Goal: Transaction & Acquisition: Purchase product/service

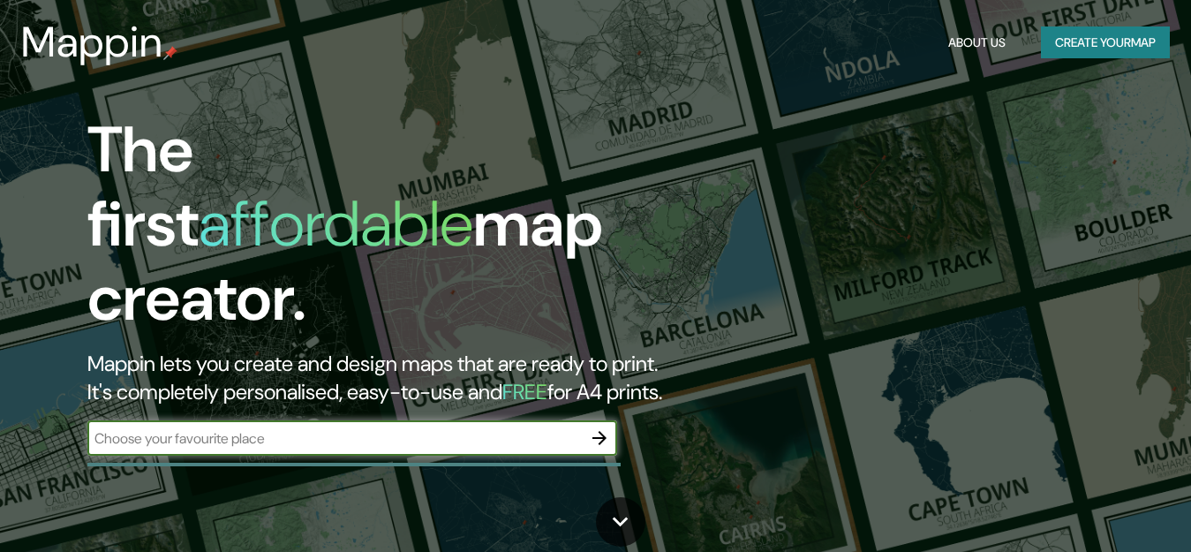
click at [285, 428] on input "text" at bounding box center [334, 438] width 494 height 20
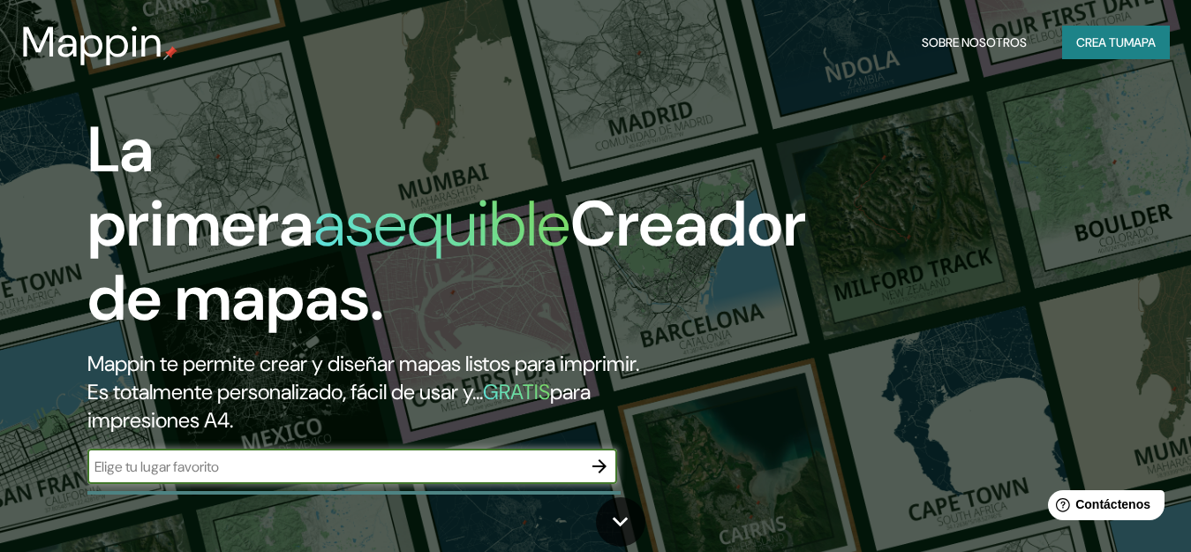
click at [261, 457] on input "text" at bounding box center [334, 467] width 494 height 20
type input "ayacucho"
click at [606, 466] on icon "button" at bounding box center [599, 466] width 14 height 14
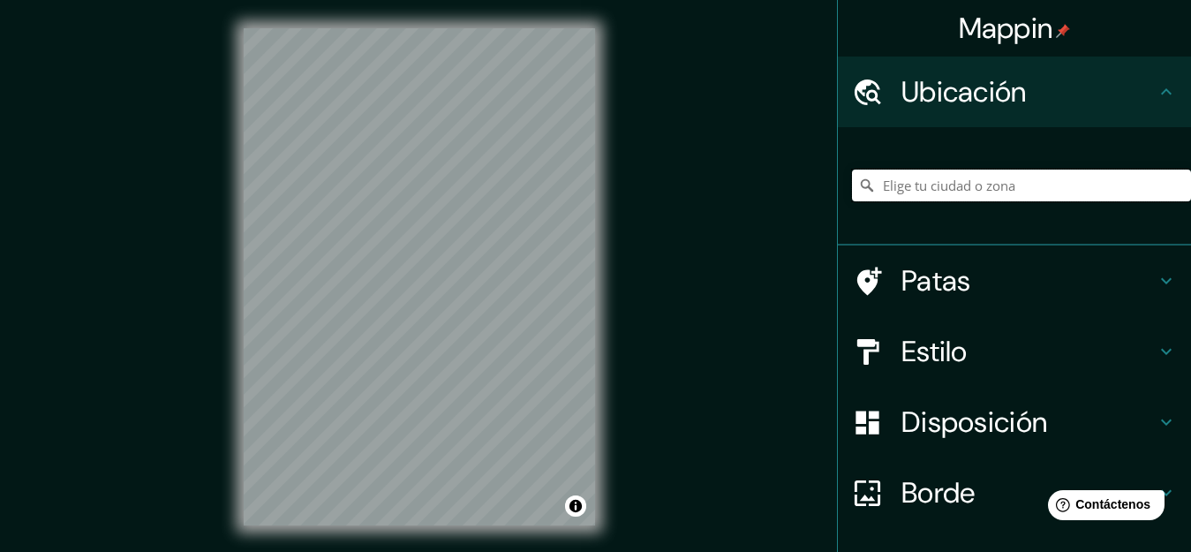
click at [990, 186] on input "Elige tu ciudad o zona" at bounding box center [1021, 186] width 339 height 32
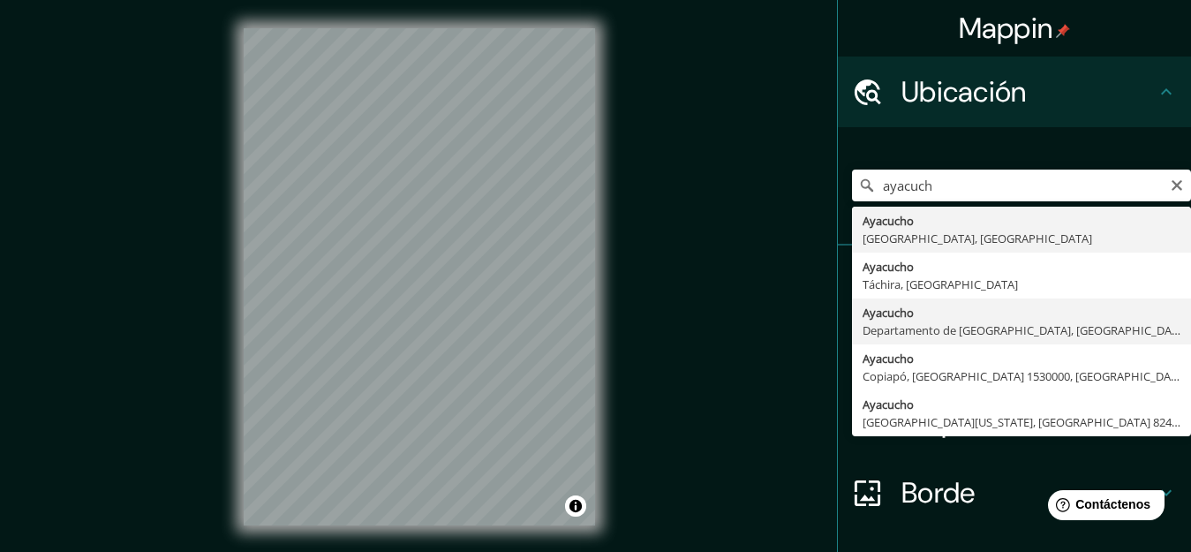
type input "[GEOGRAPHIC_DATA], [GEOGRAPHIC_DATA], [GEOGRAPHIC_DATA]"
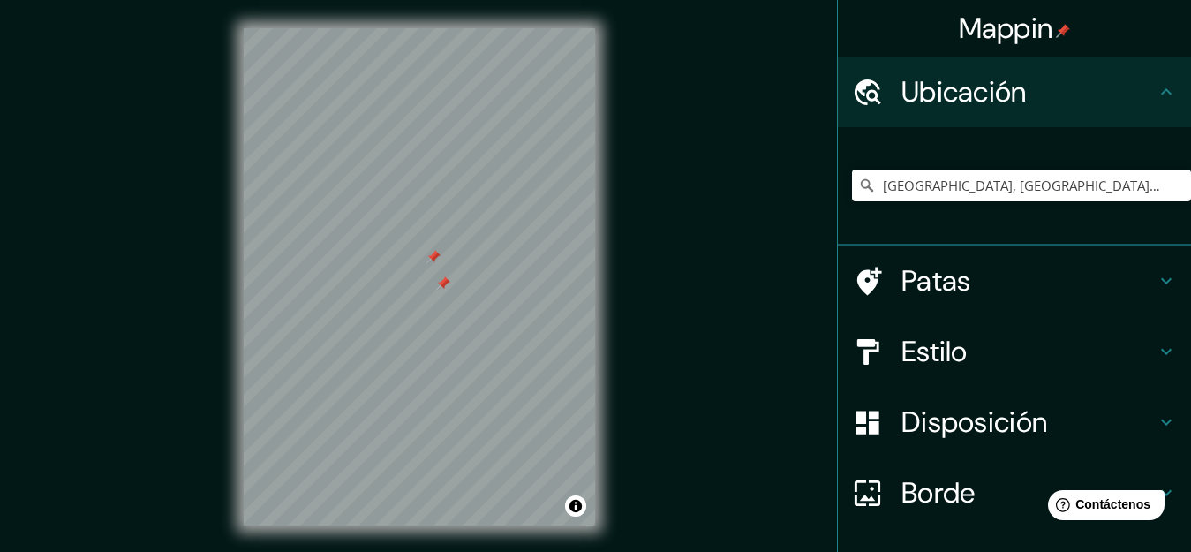
drag, startPoint x: 401, startPoint y: 261, endPoint x: 431, endPoint y: 261, distance: 30.0
click at [431, 261] on div at bounding box center [433, 257] width 14 height 14
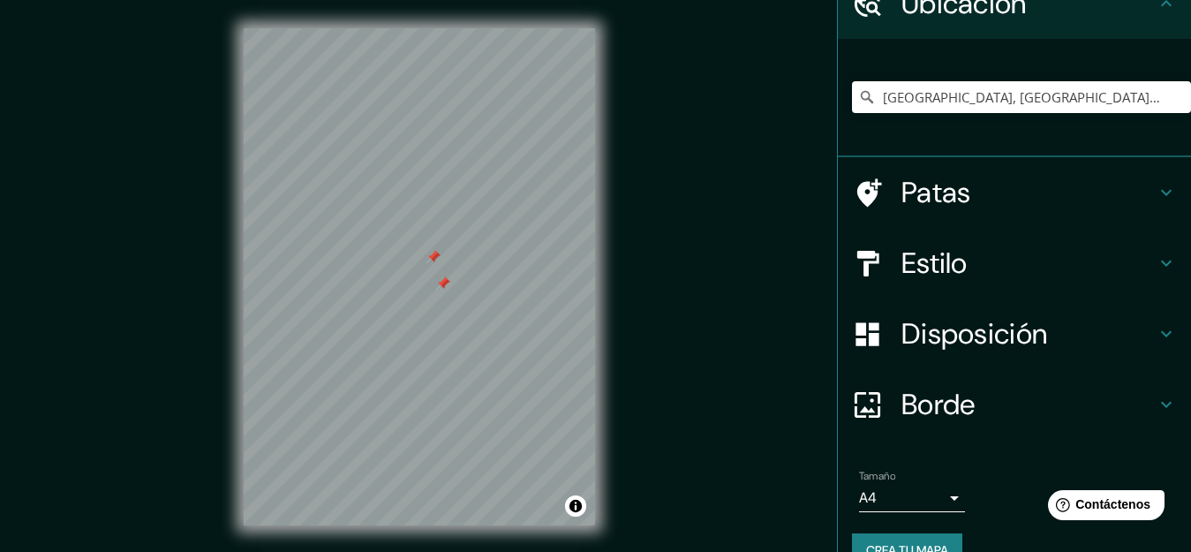
scroll to position [125, 0]
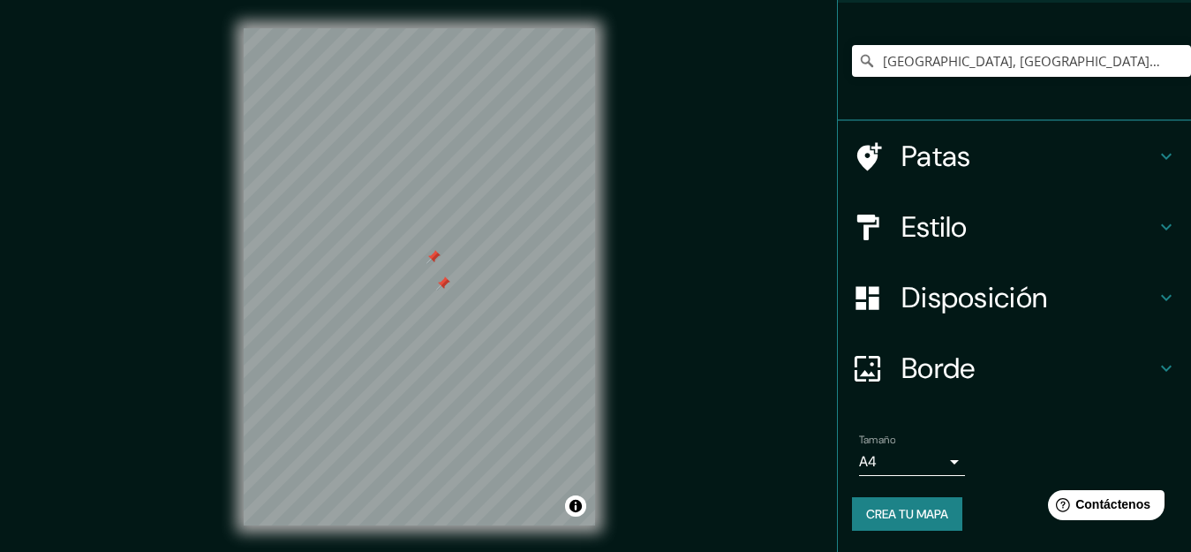
click at [996, 374] on h4 "Borde" at bounding box center [1029, 368] width 254 height 35
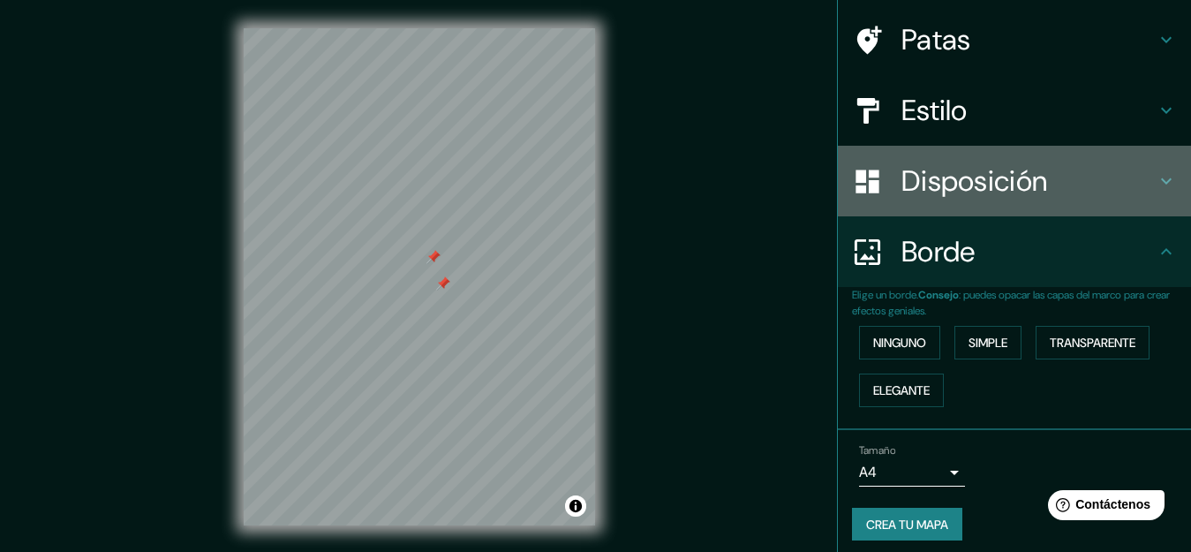
click at [963, 187] on font "Disposición" at bounding box center [975, 180] width 146 height 37
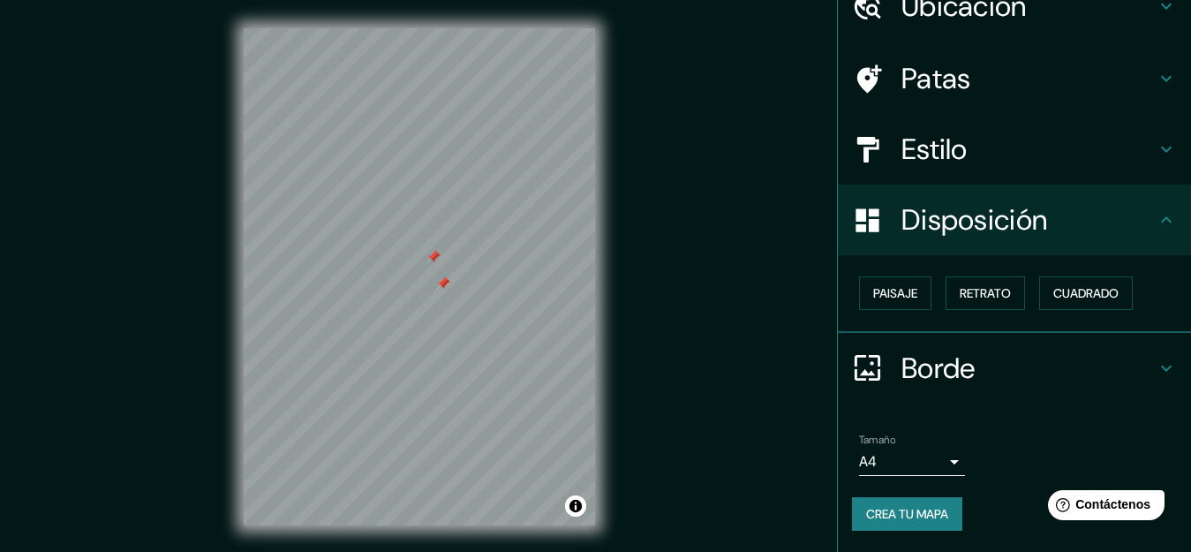
scroll to position [85, 0]
click at [902, 294] on font "Paisaje" at bounding box center [895, 294] width 44 height 16
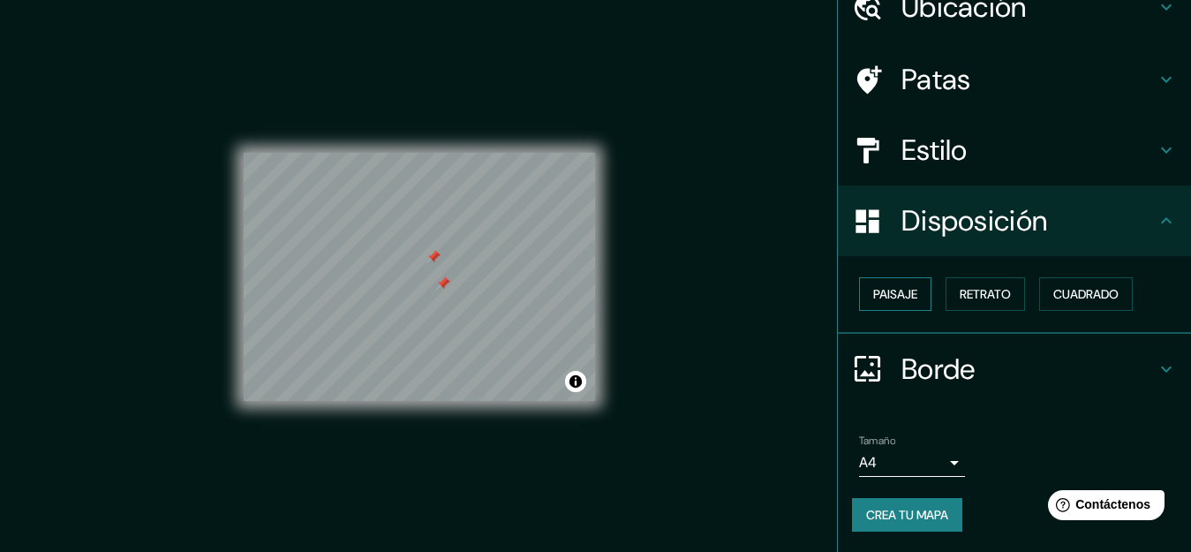
click at [902, 294] on font "Paisaje" at bounding box center [895, 294] width 44 height 16
click at [492, 418] on div "© Mapbox © OpenStreetMap Improve this map" at bounding box center [419, 276] width 351 height 497
click at [960, 293] on font "Retrato" at bounding box center [985, 294] width 51 height 16
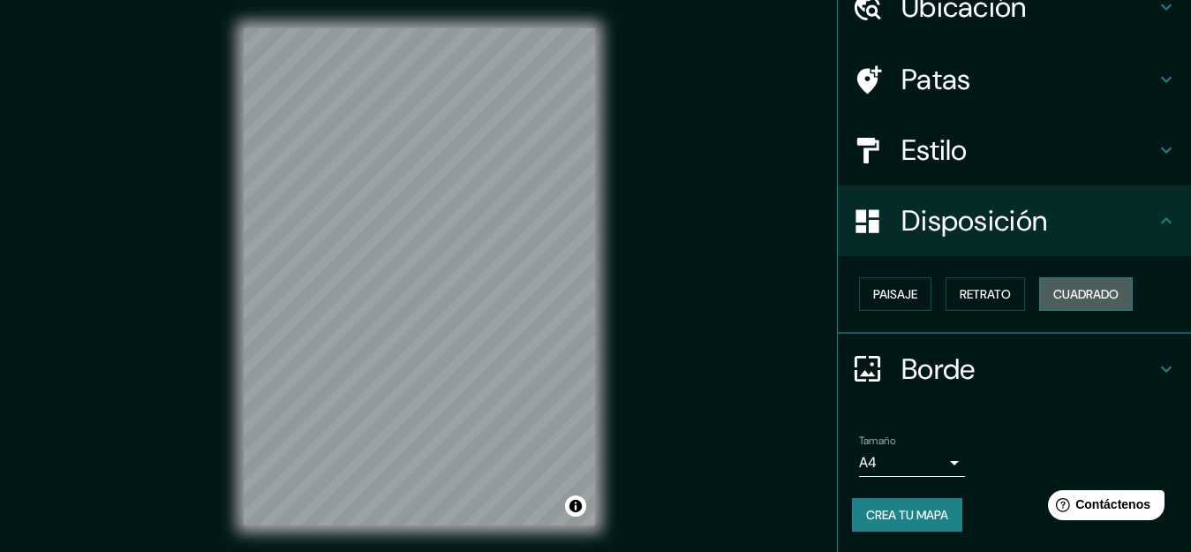
click at [1053, 302] on font "Cuadrado" at bounding box center [1085, 294] width 65 height 16
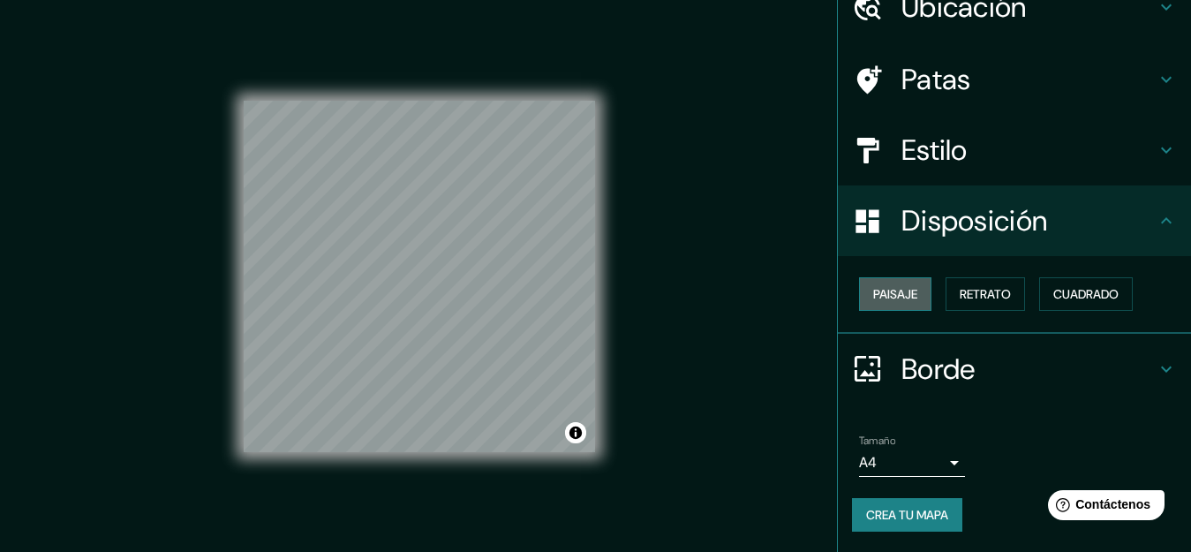
click at [885, 300] on font "Paisaje" at bounding box center [895, 294] width 44 height 16
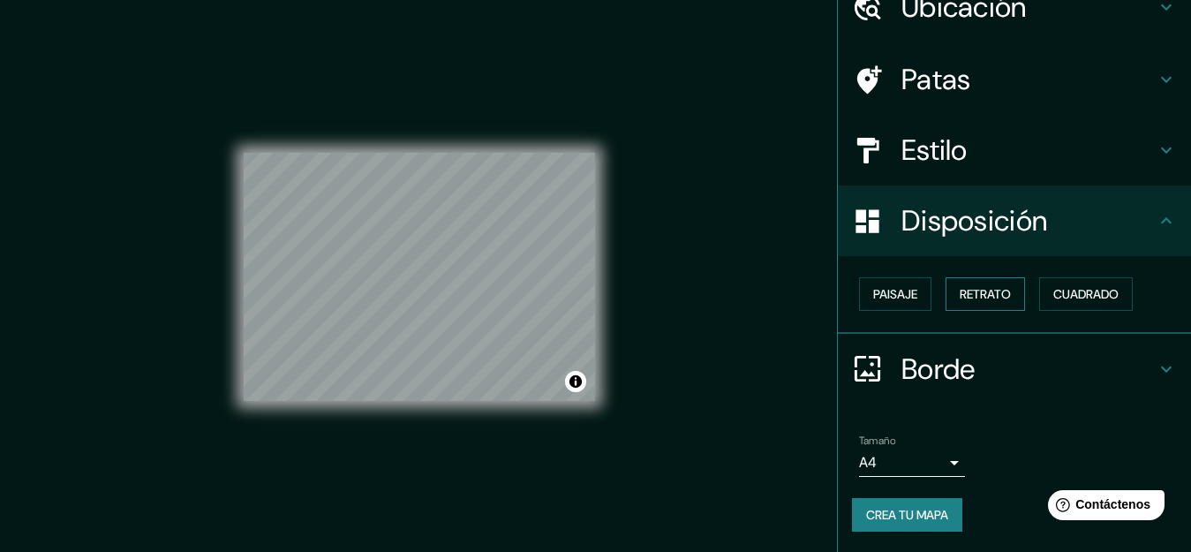
click at [974, 302] on font "Retrato" at bounding box center [985, 294] width 51 height 16
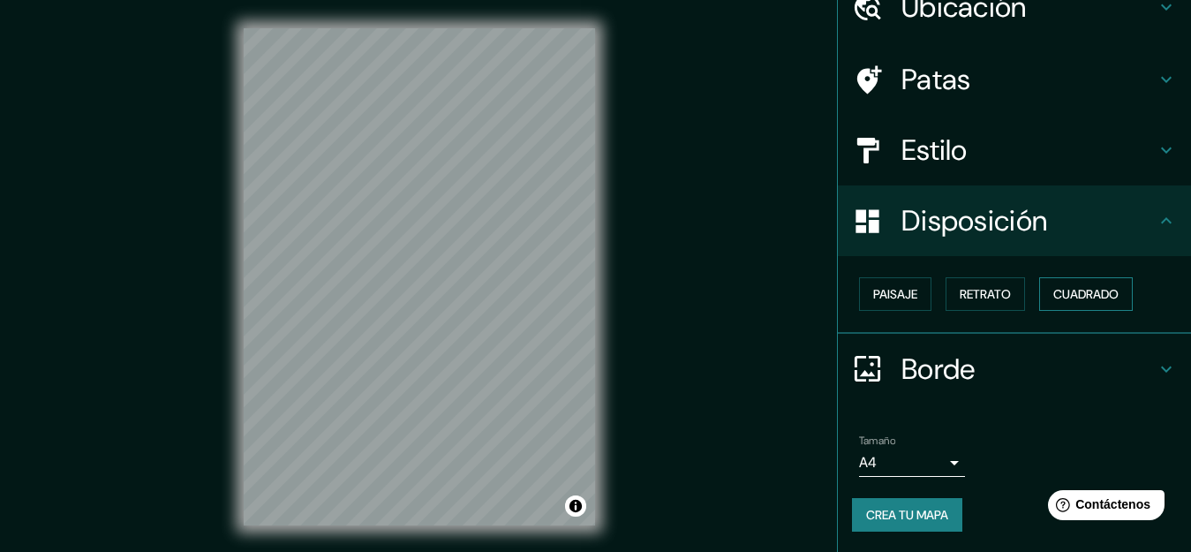
click at [1071, 303] on font "Cuadrado" at bounding box center [1085, 294] width 65 height 23
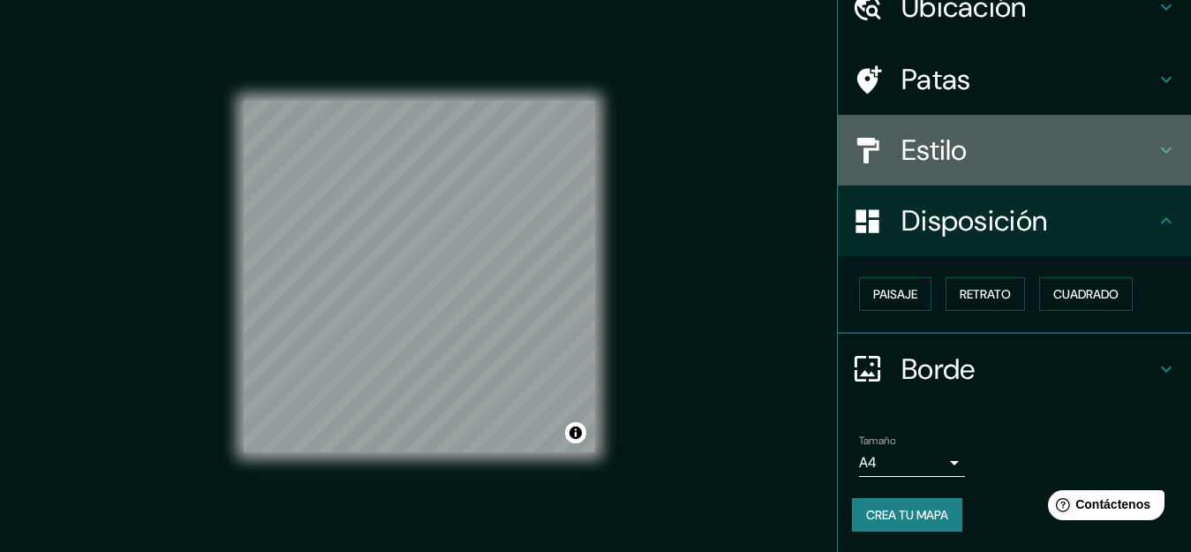
click at [936, 181] on div "Estilo" at bounding box center [1014, 150] width 353 height 71
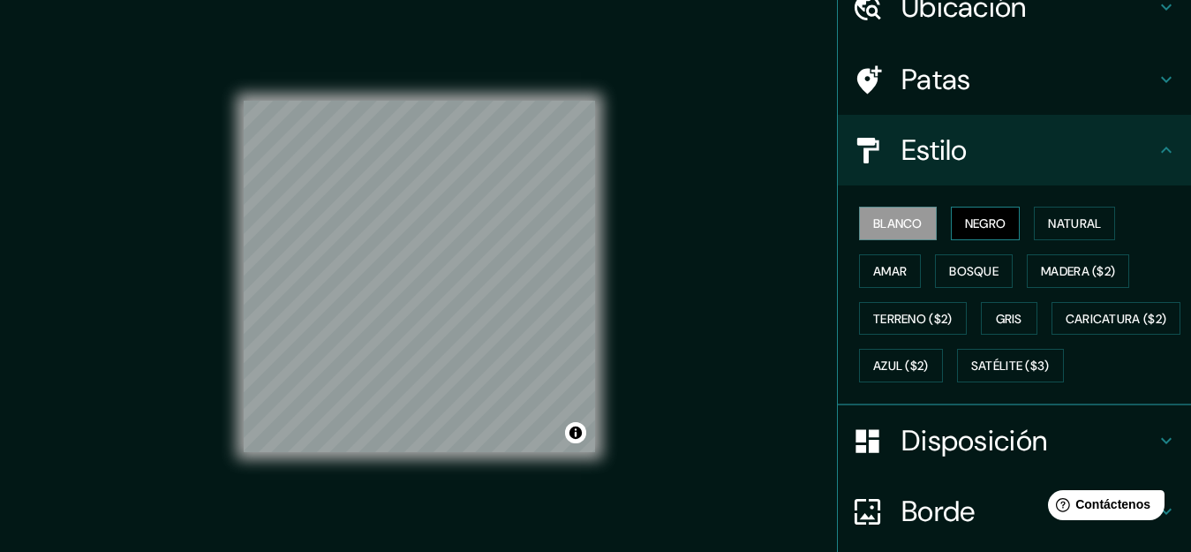
click at [987, 230] on font "Negro" at bounding box center [986, 223] width 42 height 16
click at [1058, 222] on font "Natural" at bounding box center [1074, 223] width 53 height 16
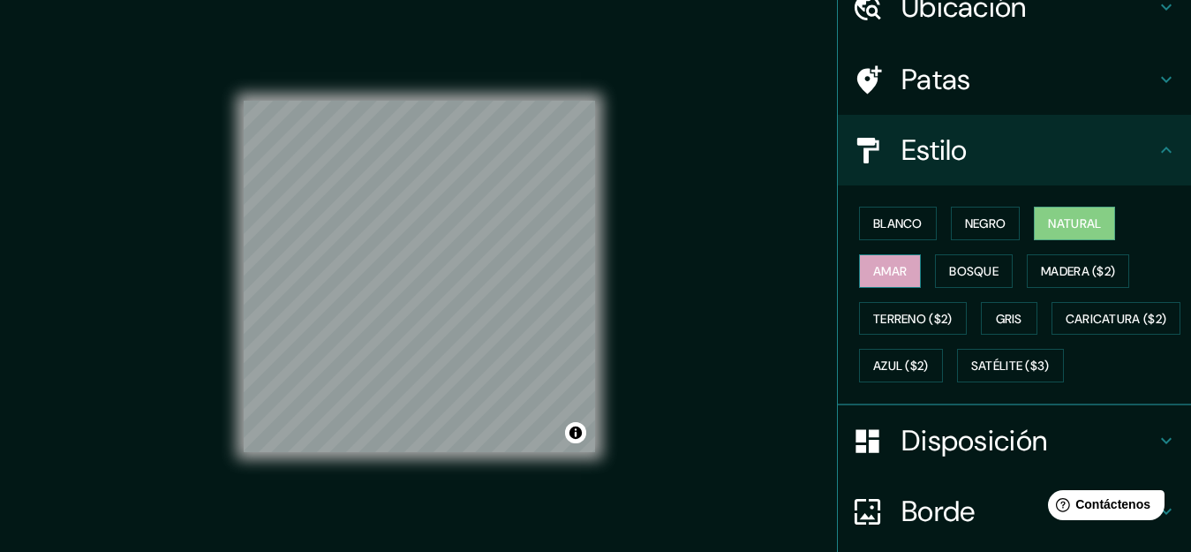
click at [892, 269] on font "Amar" at bounding box center [890, 271] width 34 height 16
click at [1078, 226] on font "Natural" at bounding box center [1074, 223] width 53 height 16
click at [935, 272] on button "Bosque" at bounding box center [974, 271] width 78 height 34
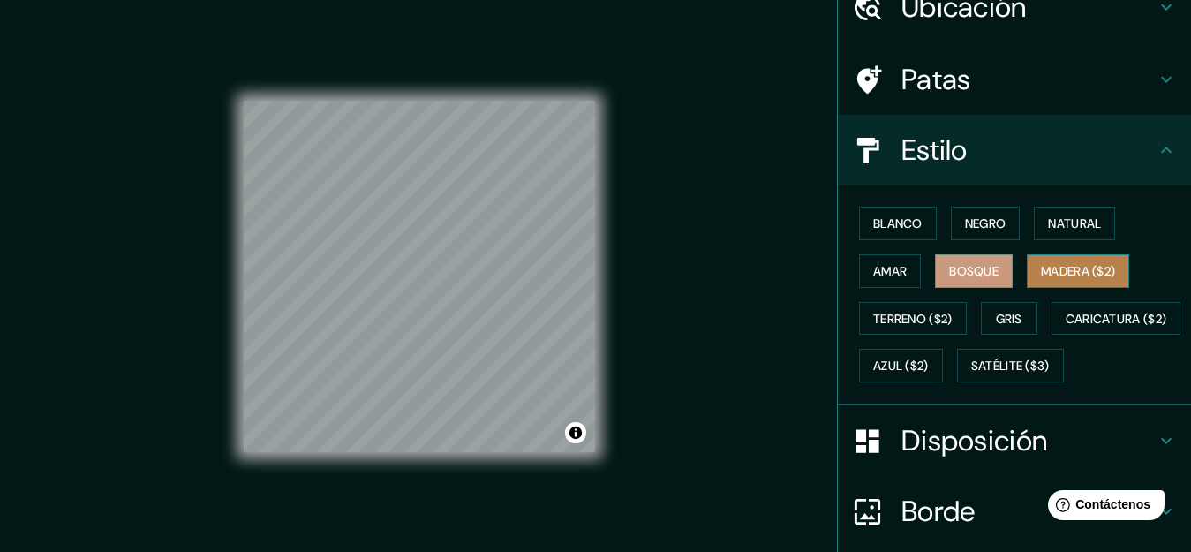
click at [1073, 268] on font "Madera ($2)" at bounding box center [1078, 271] width 74 height 16
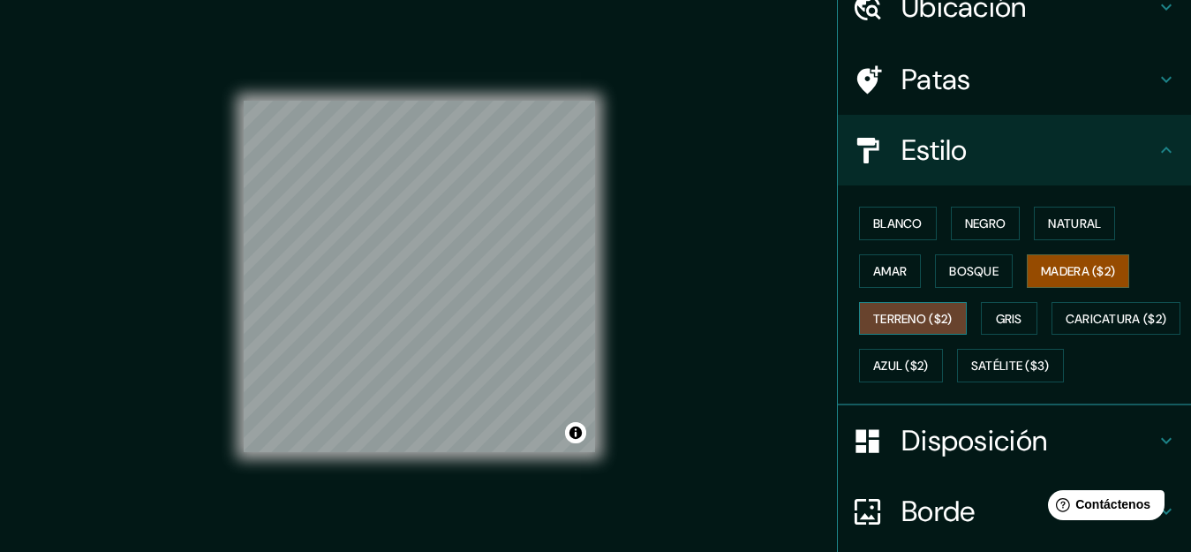
click at [894, 327] on font "Terreno ($2)" at bounding box center [912, 318] width 79 height 23
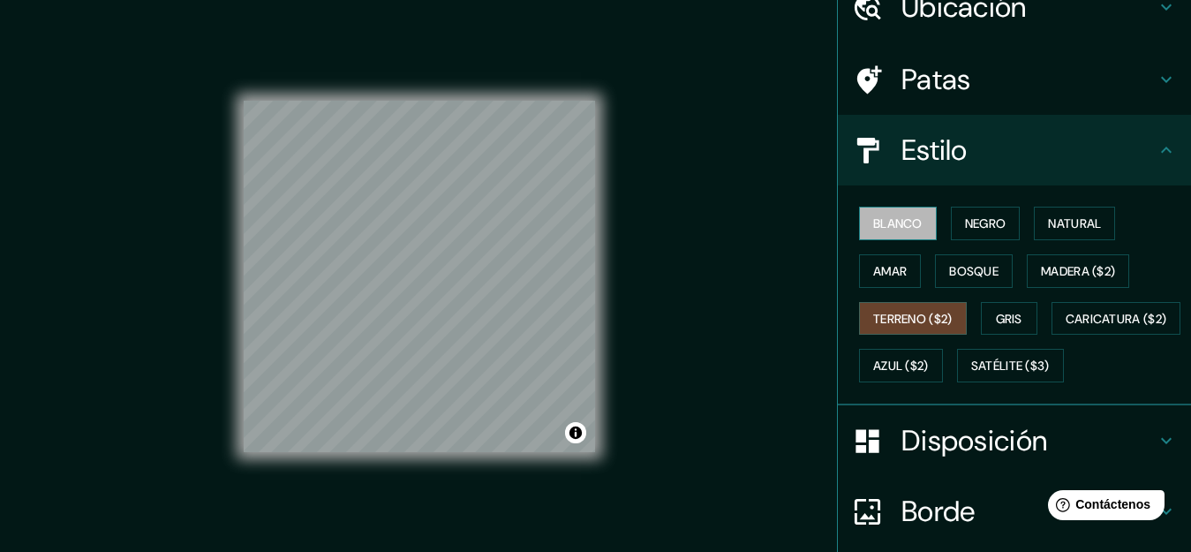
click at [896, 219] on font "Blanco" at bounding box center [897, 223] width 49 height 16
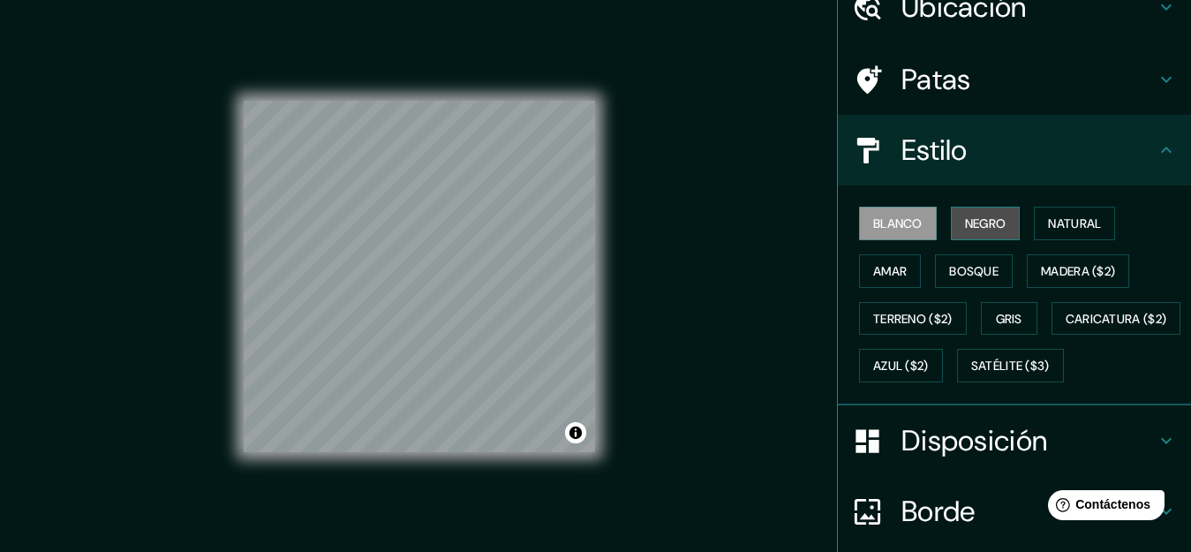
click at [978, 221] on font "Negro" at bounding box center [986, 223] width 42 height 16
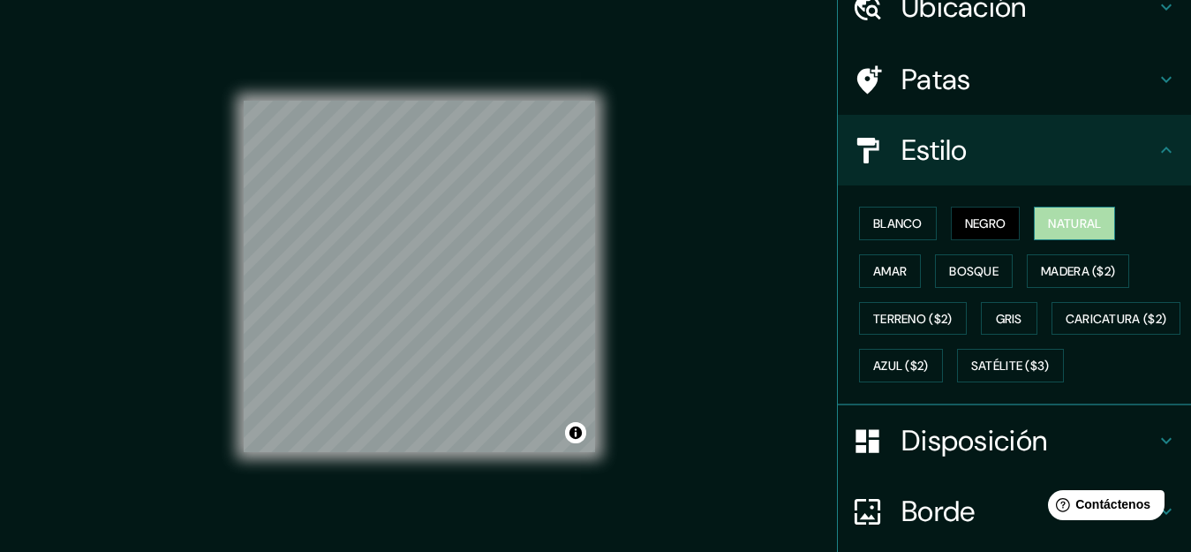
click at [1056, 230] on font "Natural" at bounding box center [1074, 223] width 53 height 16
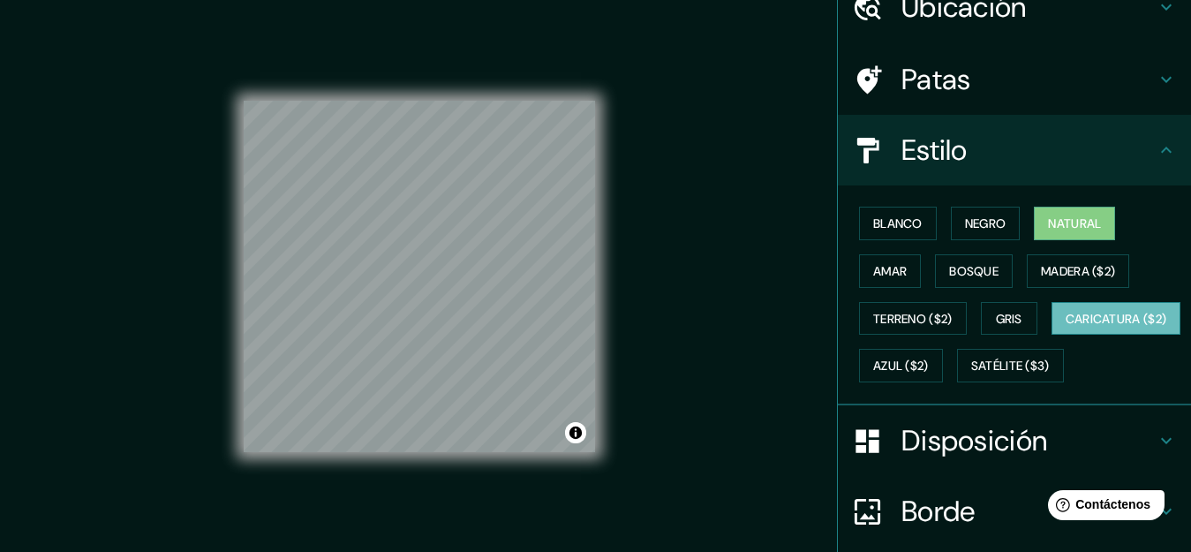
drag, startPoint x: 943, startPoint y: 273, endPoint x: 933, endPoint y: 373, distance: 100.2
click at [933, 373] on div "Blanco Negro Natural Amar Bosque Madera ($2) Terreno ($2) Gris Caricatura ($2) …" at bounding box center [1021, 295] width 339 height 190
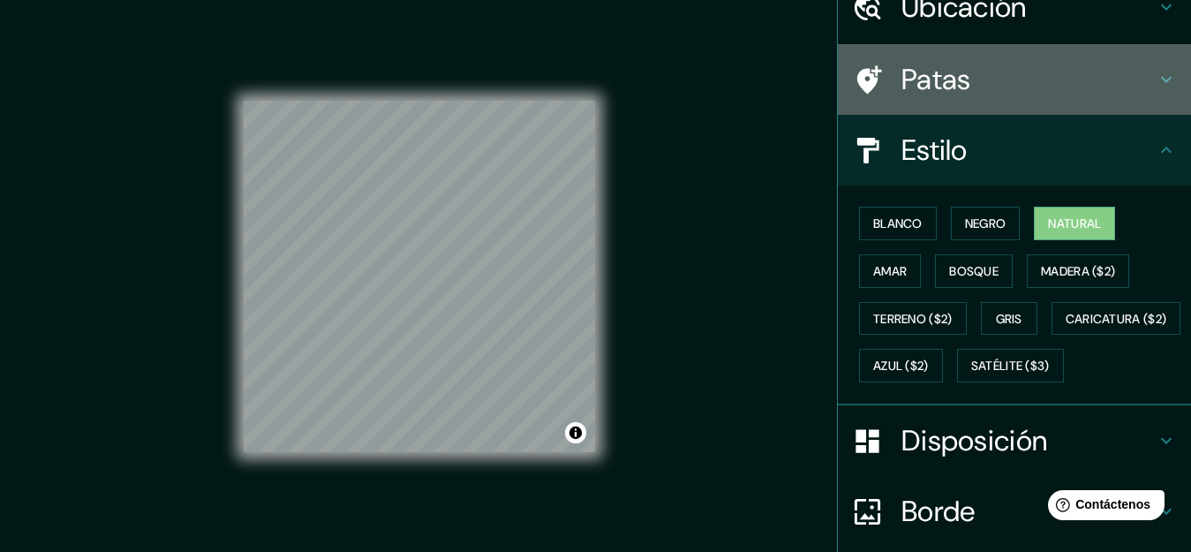
click at [944, 86] on font "Patas" at bounding box center [937, 79] width 70 height 37
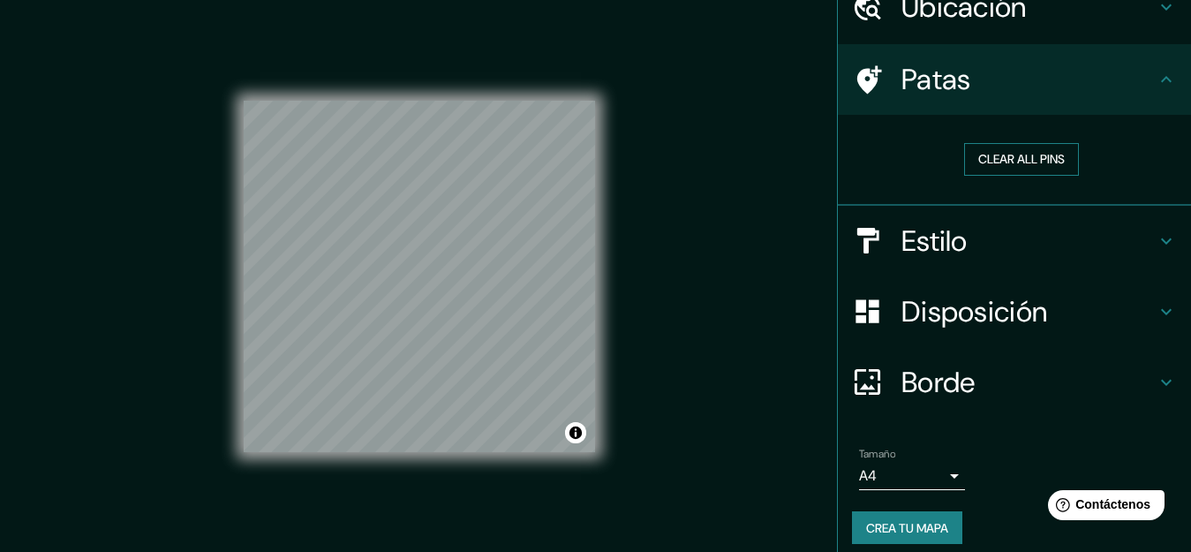
click at [1000, 151] on button "Clear all pins" at bounding box center [1021, 159] width 115 height 33
click at [944, 25] on font "Ubicación" at bounding box center [964, 7] width 125 height 37
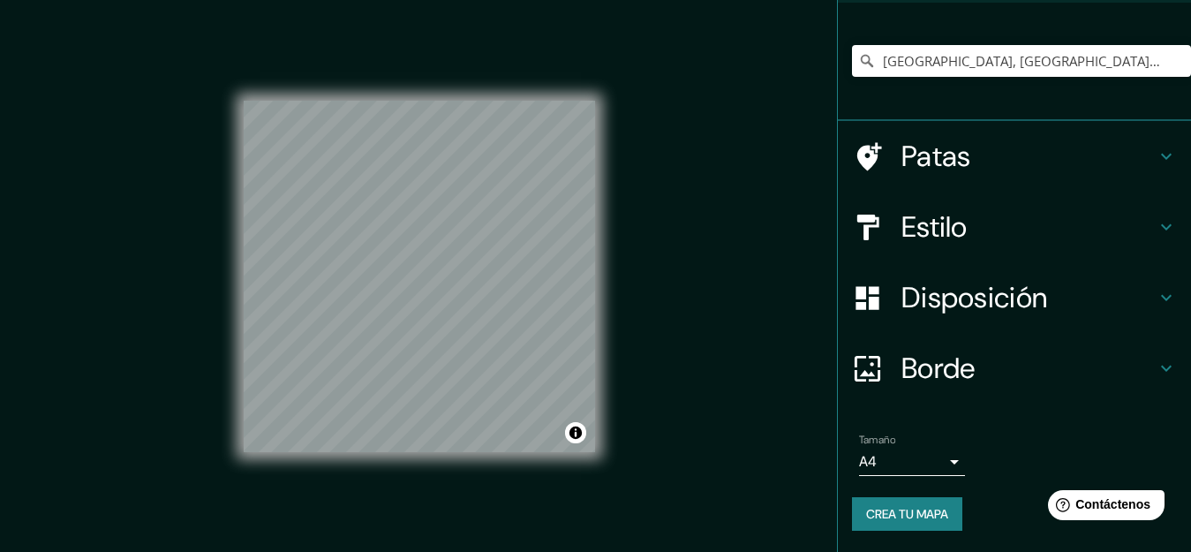
scroll to position [30, 0]
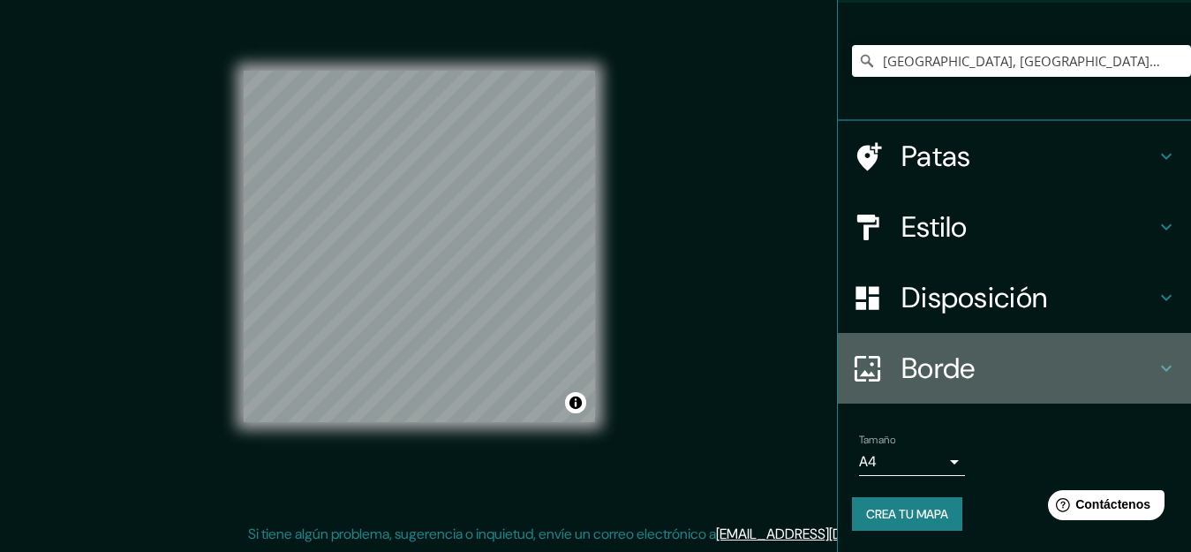
click at [953, 376] on font "Borde" at bounding box center [939, 368] width 74 height 37
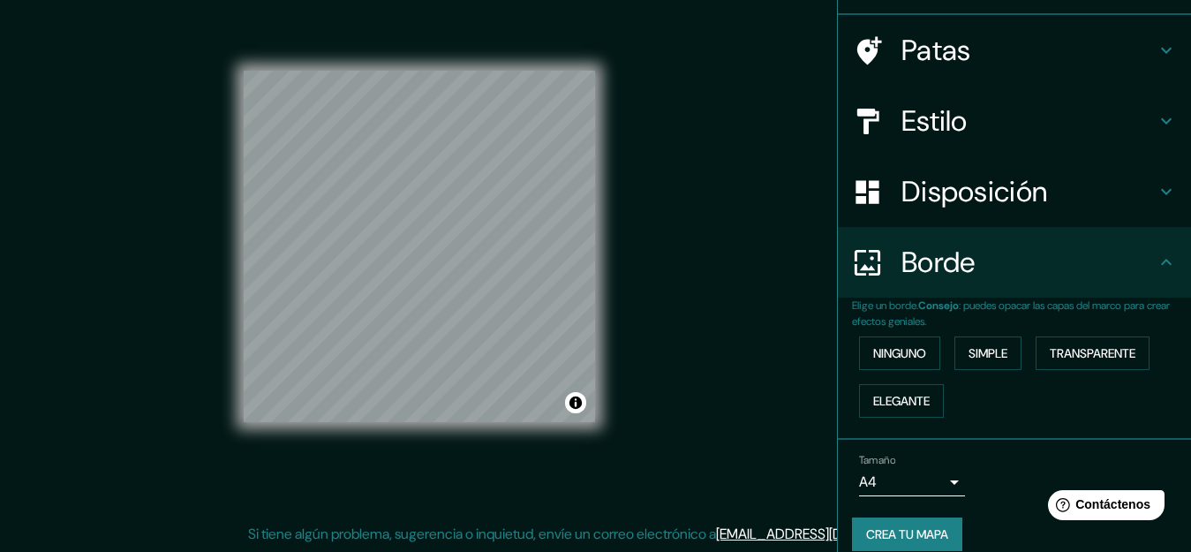
scroll to position [125, 0]
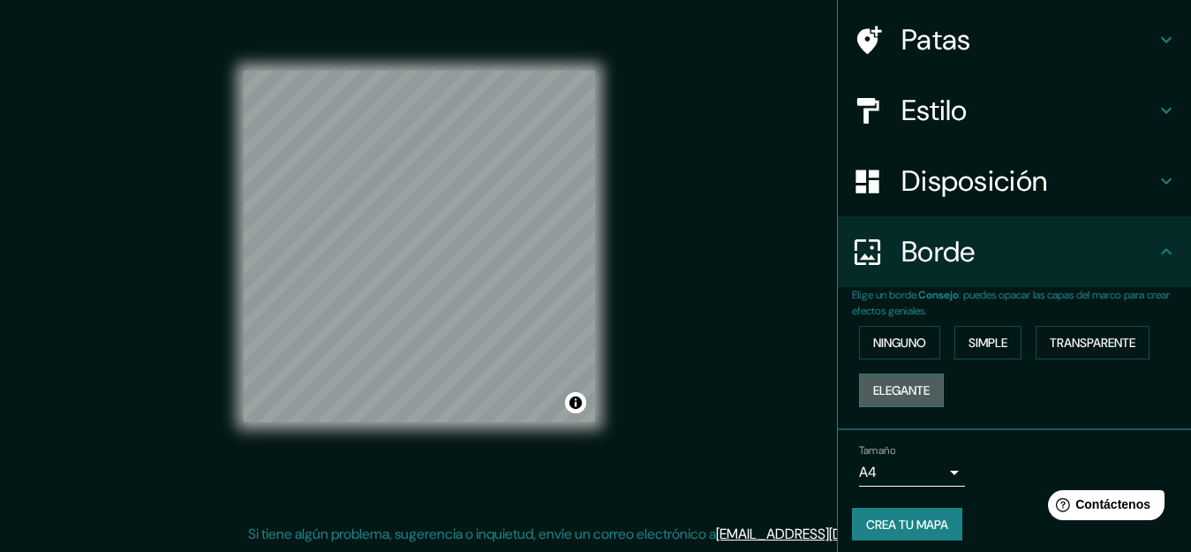
click at [924, 388] on button "Elegante" at bounding box center [901, 391] width 85 height 34
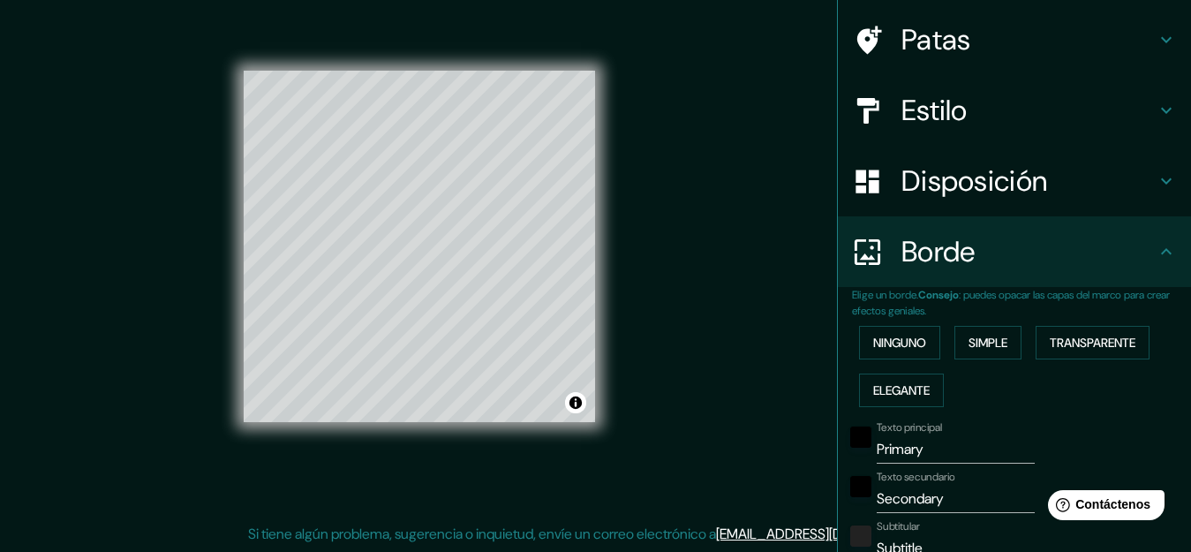
click at [908, 491] on input "Secondary" at bounding box center [956, 499] width 158 height 28
click at [900, 343] on font "Ninguno" at bounding box center [899, 343] width 53 height 16
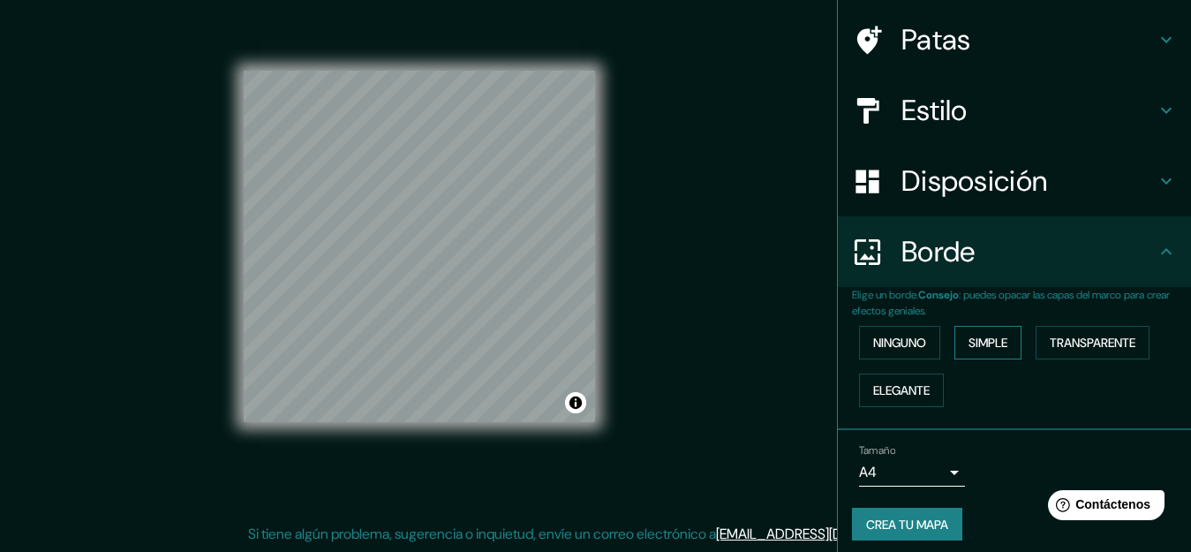
click at [987, 341] on font "Simple" at bounding box center [988, 343] width 39 height 16
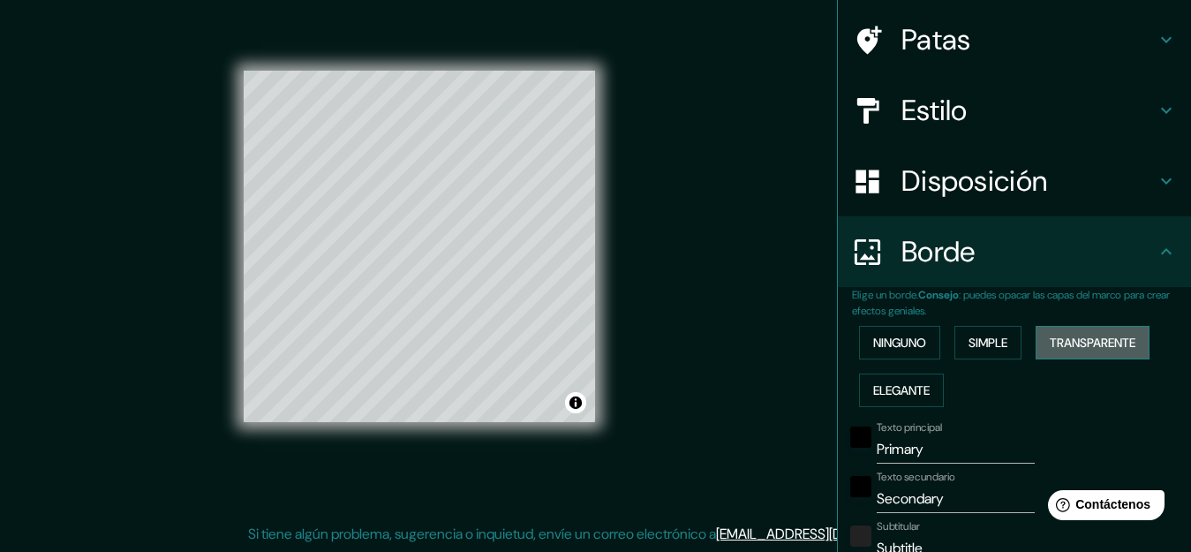
click at [1113, 340] on font "Transparente" at bounding box center [1093, 343] width 86 height 16
drag, startPoint x: 599, startPoint y: 255, endPoint x: 703, endPoint y: 202, distance: 116.9
click at [703, 202] on div "Mappin Ubicación [GEOGRAPHIC_DATA], [GEOGRAPHIC_DATA], [GEOGRAPHIC_DATA] Patas …" at bounding box center [595, 261] width 1191 height 582
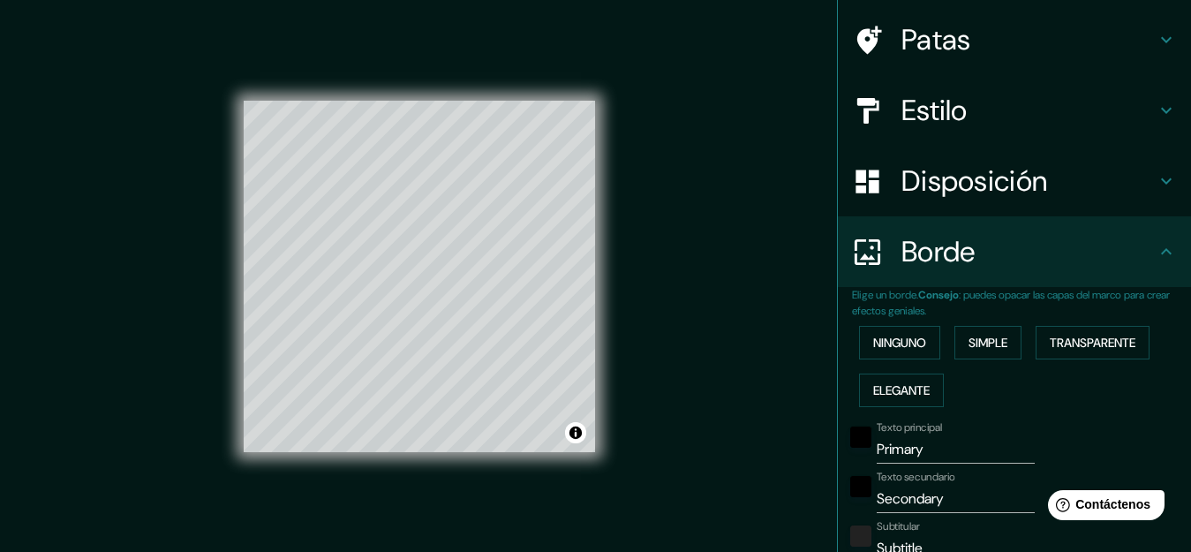
scroll to position [0, 0]
